Goal: Find specific page/section: Find specific page/section

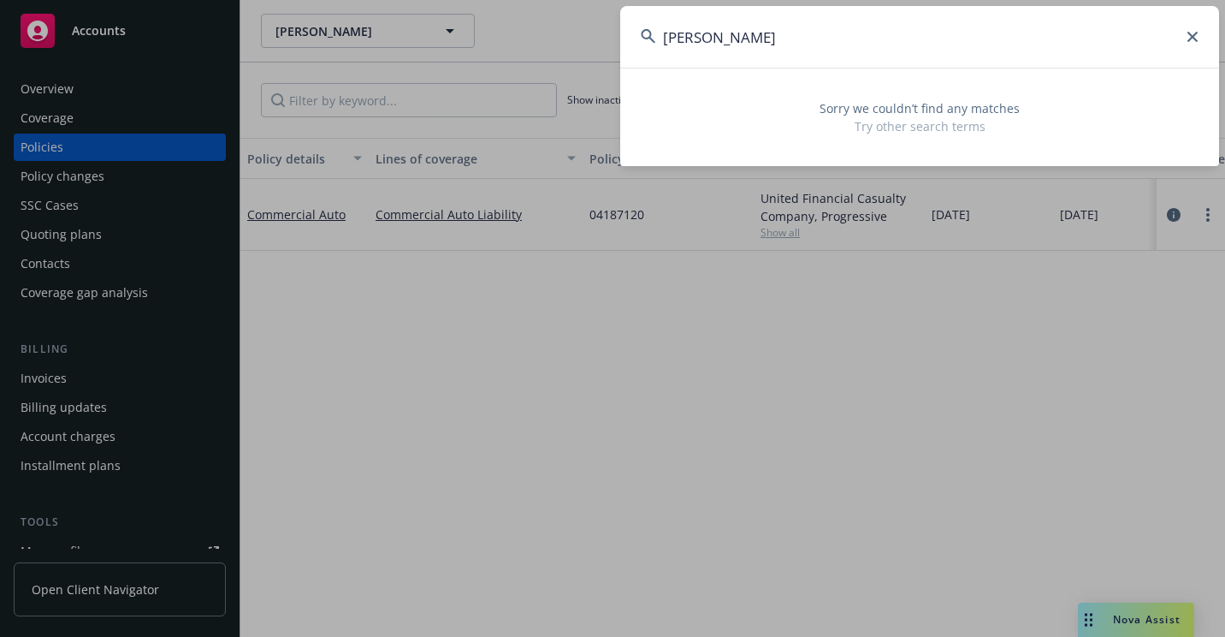
drag, startPoint x: 818, startPoint y: 43, endPoint x: 490, endPoint y: 94, distance: 331.8
click at [490, 94] on div "[PERSON_NAME] Sorry we couldn’t find any matches Try other search terms" at bounding box center [612, 318] width 1225 height 637
paste input "[STREET_ADDRESS]"
drag, startPoint x: 1012, startPoint y: 6, endPoint x: 550, endPoint y: 62, distance: 464.6
click at [550, 62] on div "[STREET_ADDRESS] Sorry we couldn’t find any matches Try other search terms" at bounding box center [612, 318] width 1225 height 637
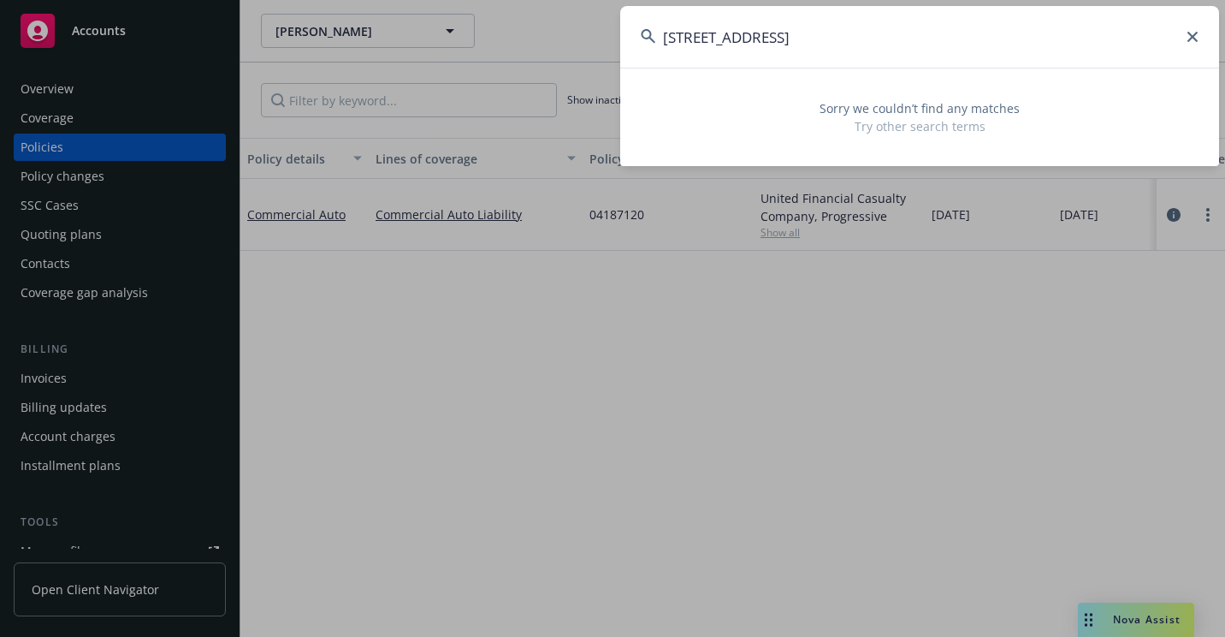
paste input "FRANKLIN MECHANICAL SYSTEMS,INC"
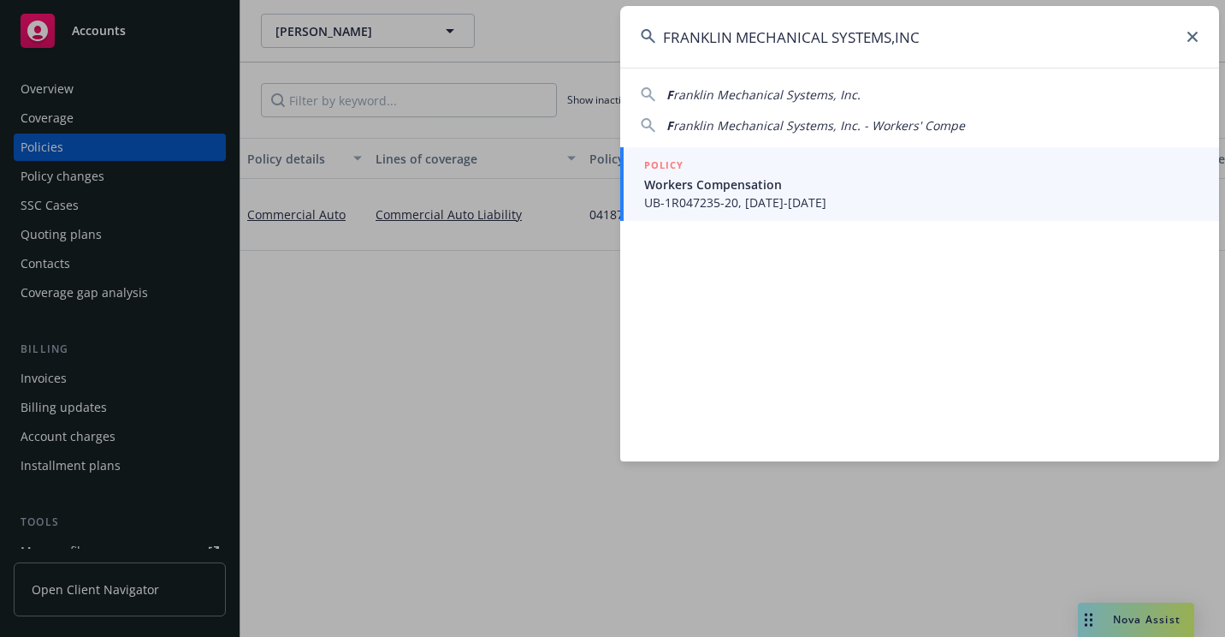
type input "FRANKLIN MECHANICAL SYSTEMS,INC"
drag, startPoint x: 697, startPoint y: 199, endPoint x: 687, endPoint y: 224, distance: 27.3
click at [697, 199] on span "UB-1R047235-20, [DATE]-[DATE]" at bounding box center [921, 202] width 555 height 18
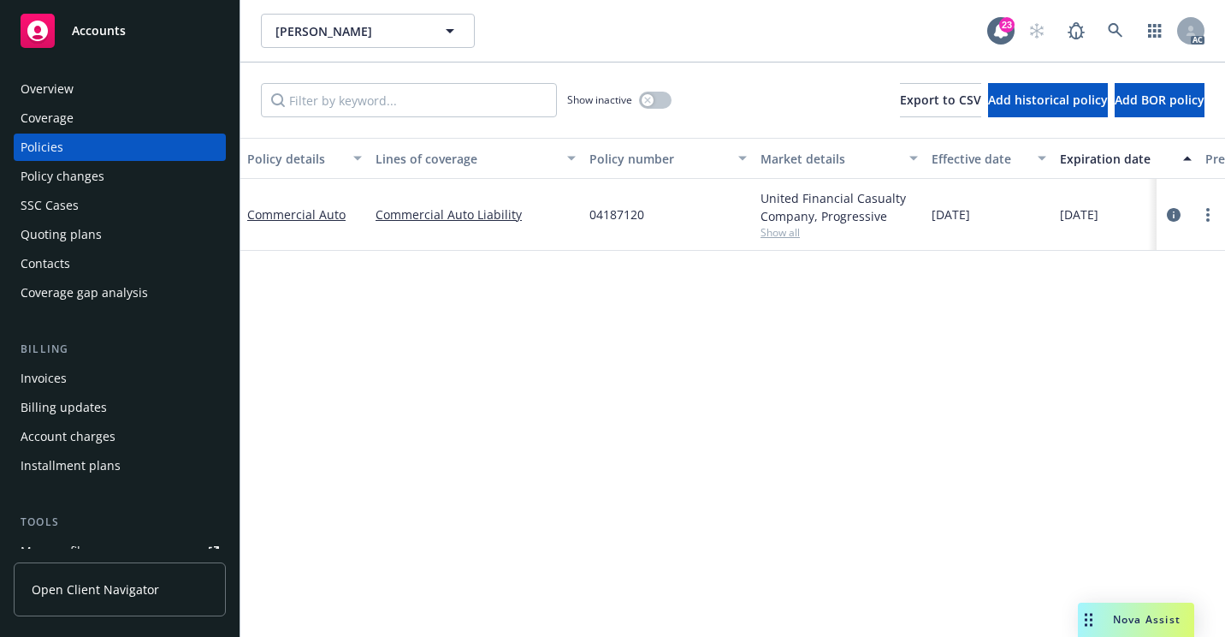
click at [110, 87] on div "Overview" at bounding box center [120, 88] width 199 height 27
